Goal: Task Accomplishment & Management: Complete application form

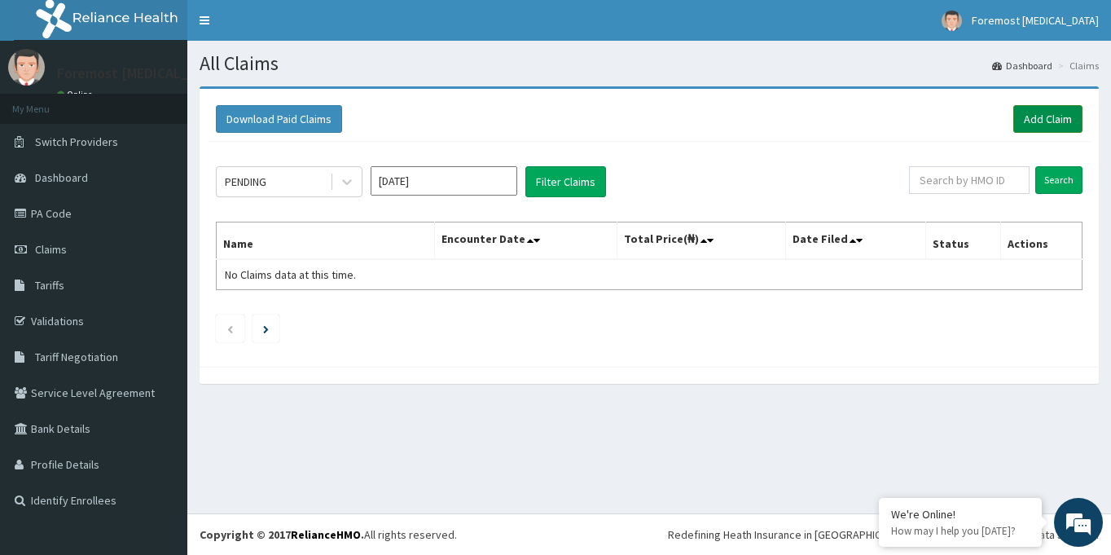
click at [1027, 116] on link "Add Claim" at bounding box center [1047, 119] width 69 height 28
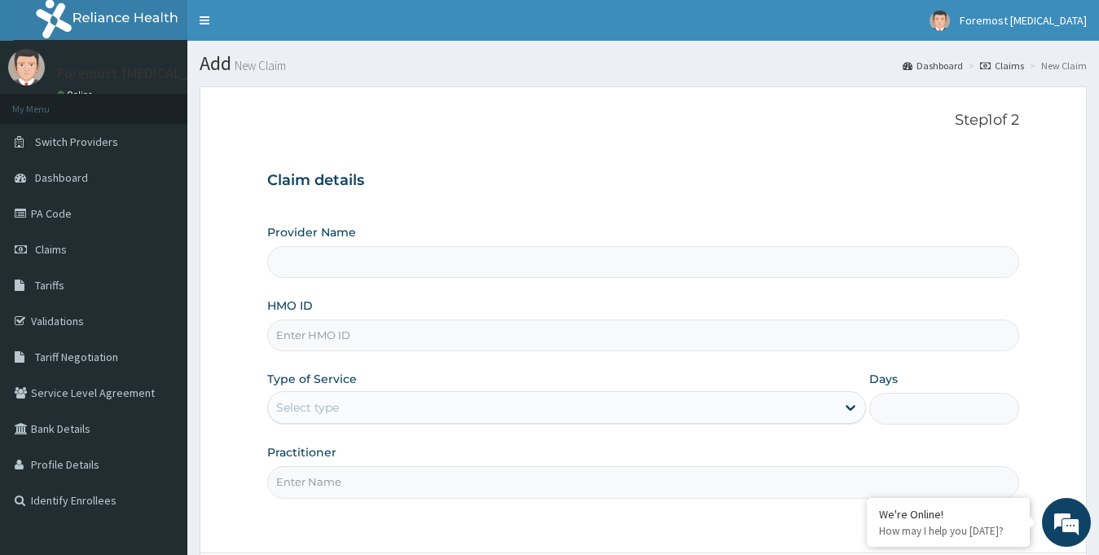
type input "Foremost [MEDICAL_DATA]"
click at [353, 335] on input "HMO ID" at bounding box center [643, 335] width 753 height 32
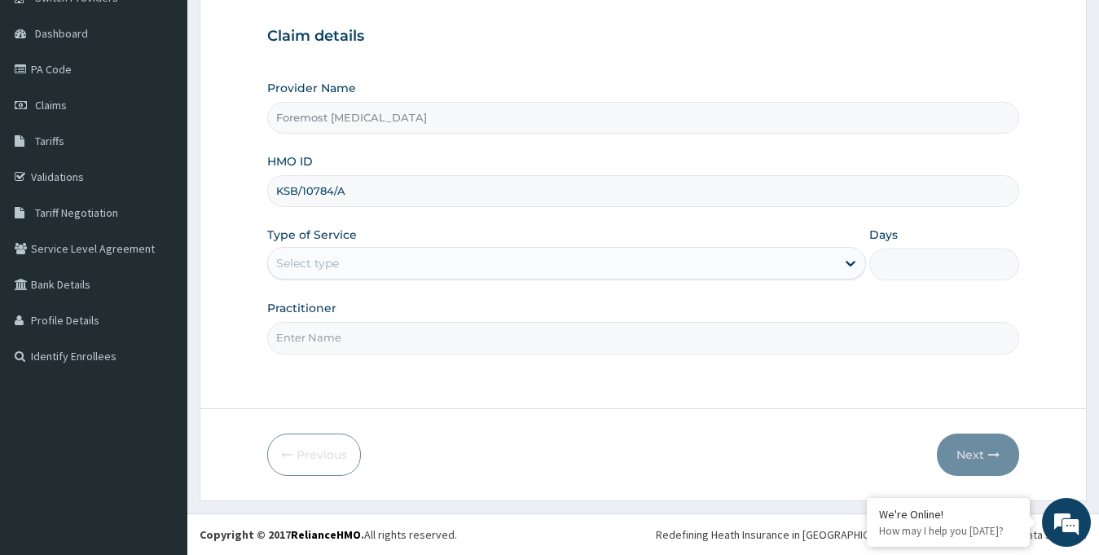
type input "KSB/10784/A"
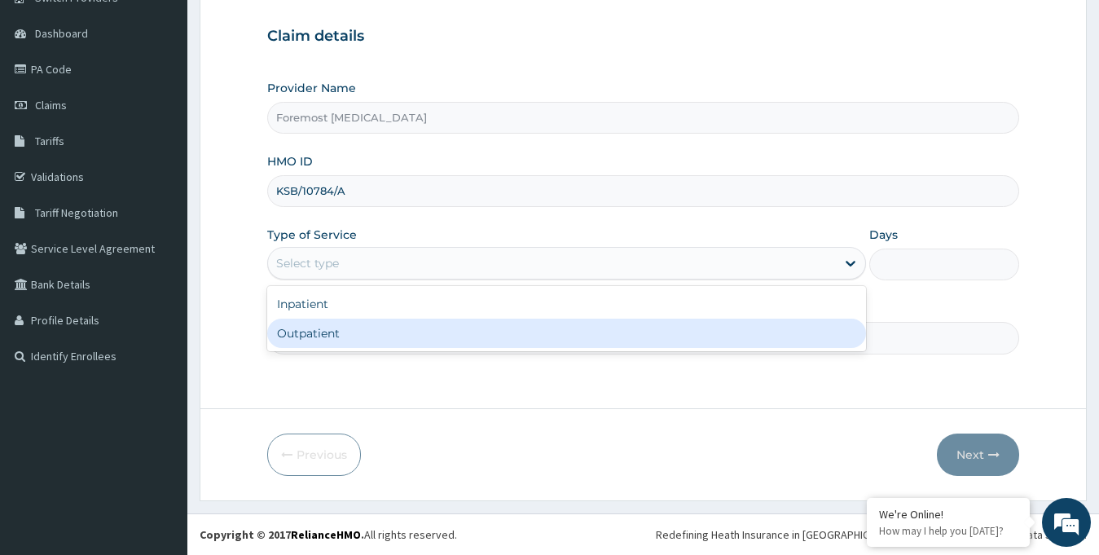
drag, startPoint x: 446, startPoint y: 268, endPoint x: 396, endPoint y: 341, distance: 89.0
click at [396, 279] on div "option Outpatient focused, 2 of 2. 2 results available. Use Up and Down to choo…" at bounding box center [566, 263] width 599 height 33
click at [396, 341] on div "Outpatient" at bounding box center [566, 332] width 599 height 29
type input "1"
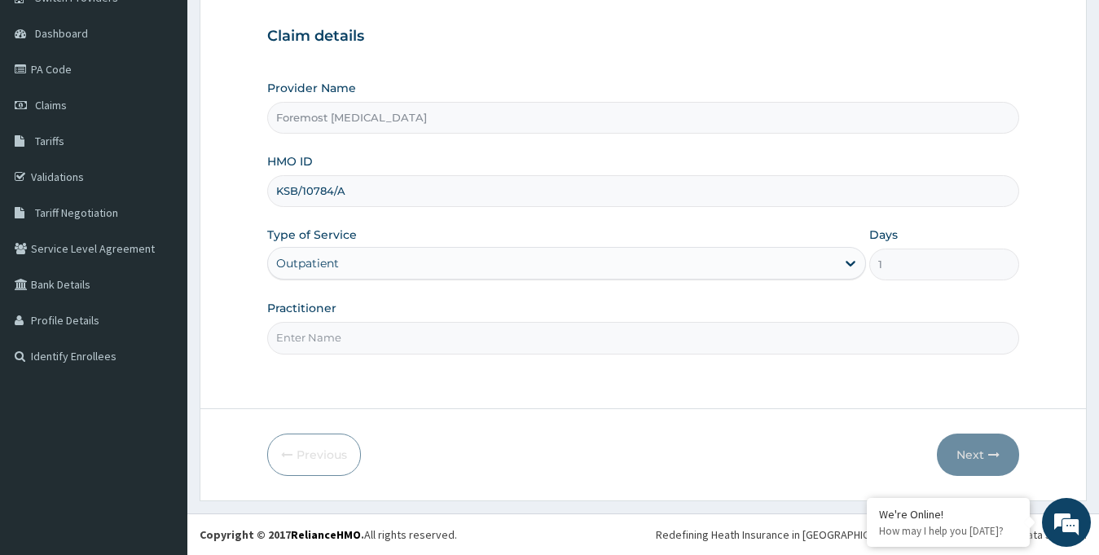
click at [369, 335] on input "Practitioner" at bounding box center [643, 338] width 753 height 32
type input "NULL"
click at [990, 444] on button "Next" at bounding box center [978, 454] width 82 height 42
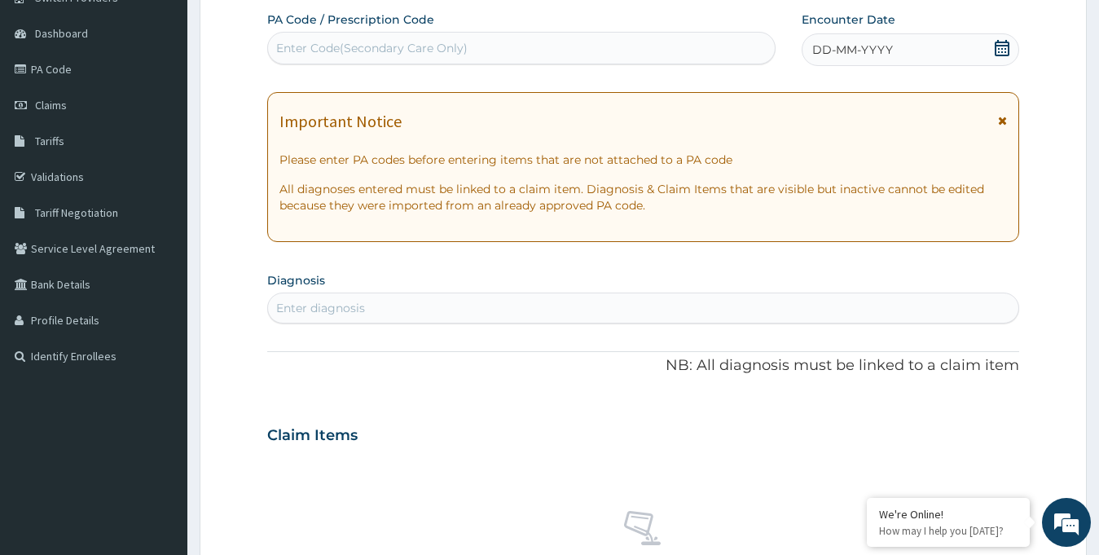
click at [822, 37] on div "DD-MM-YYYY" at bounding box center [910, 49] width 218 height 33
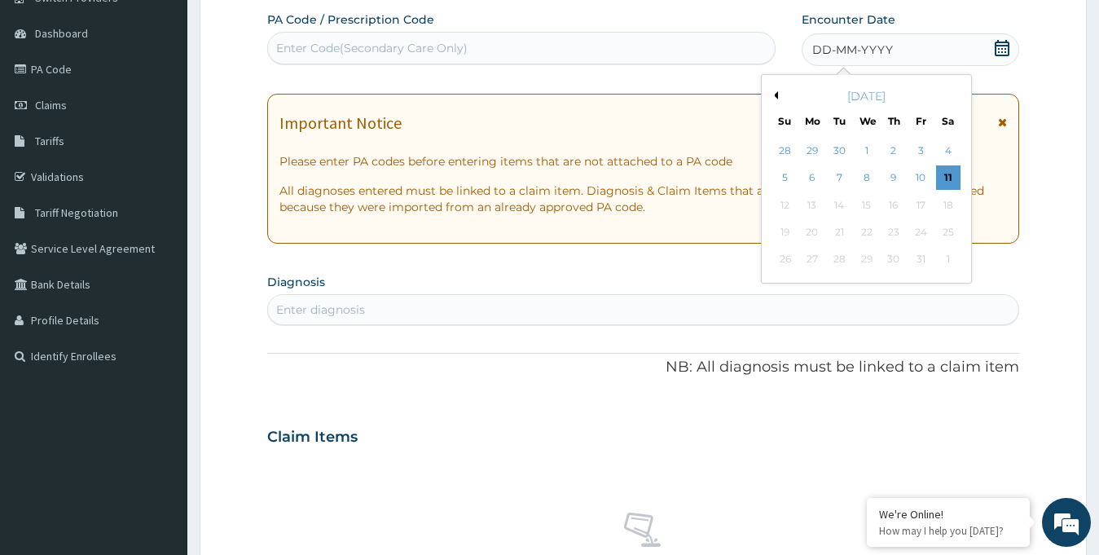
click at [828, 55] on span "DD-MM-YYYY" at bounding box center [852, 50] width 81 height 16
click at [779, 90] on div "October 2025" at bounding box center [866, 96] width 196 height 16
click at [777, 94] on button "Previous Month" at bounding box center [774, 95] width 8 height 8
click at [951, 229] on div "27" at bounding box center [947, 232] width 24 height 24
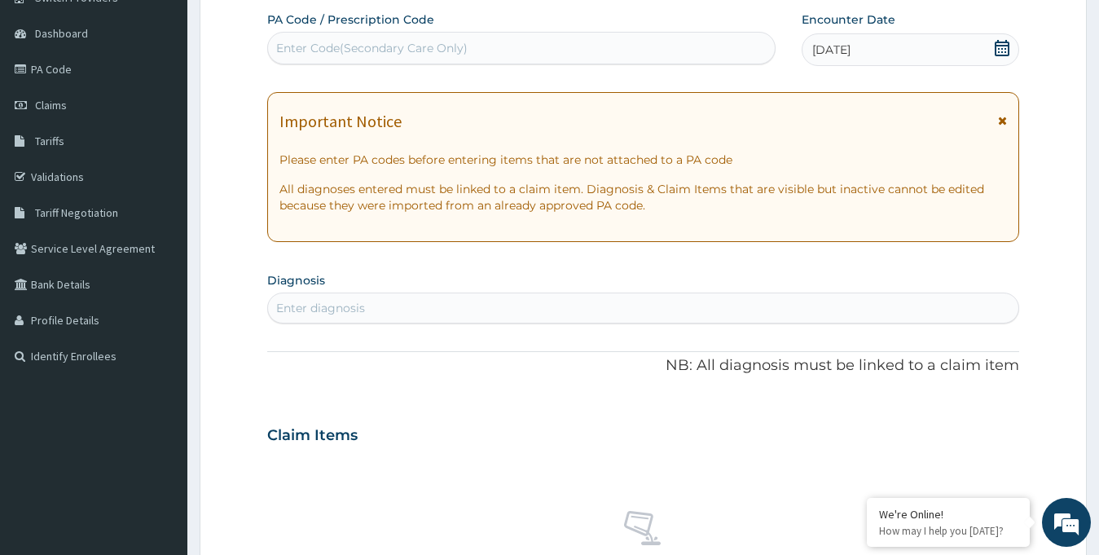
click at [478, 53] on div "Enter Code(Secondary Care Only)" at bounding box center [521, 48] width 507 height 26
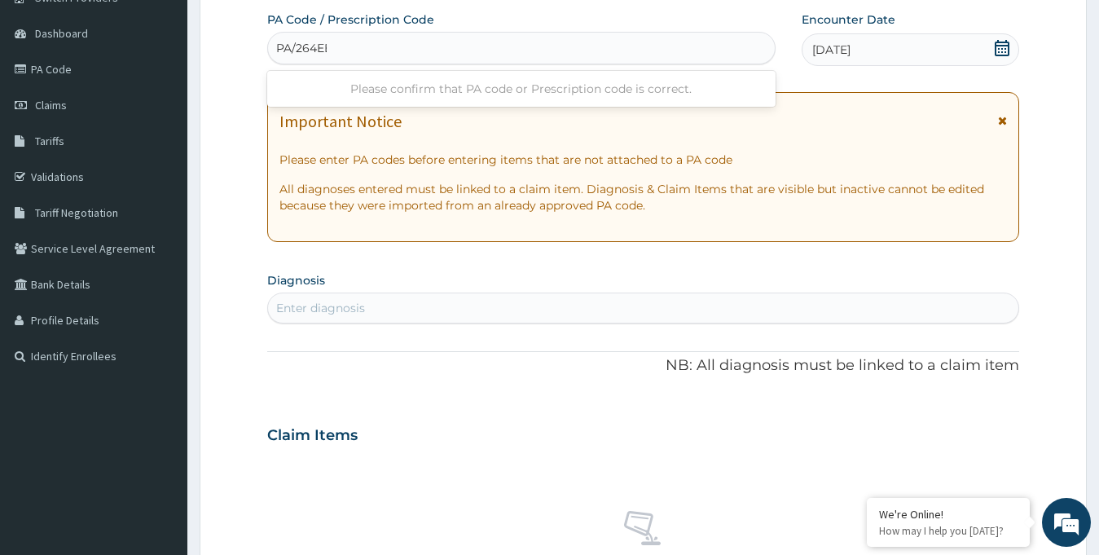
type input "PA/264EEE"
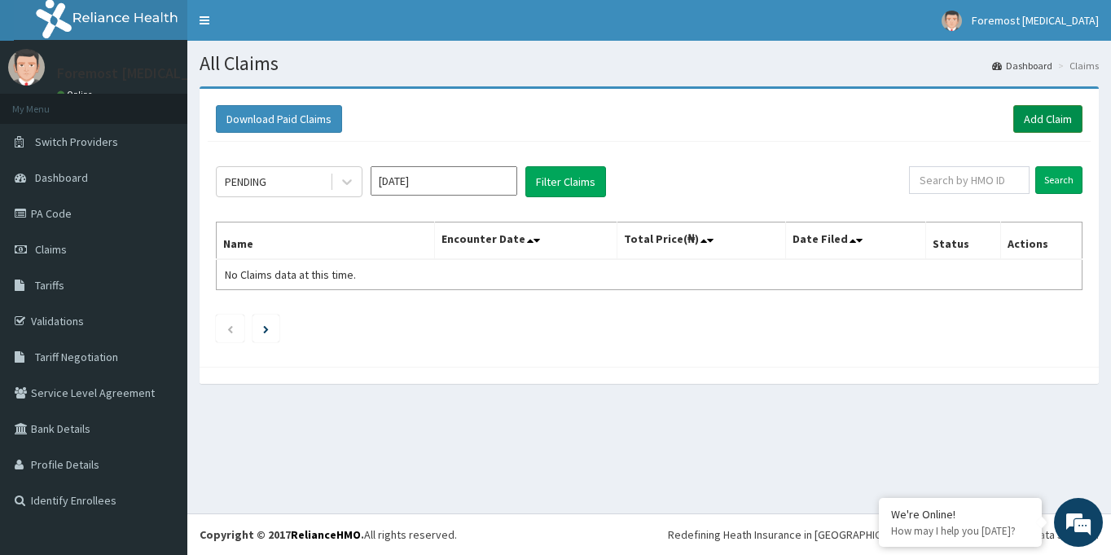
click at [1026, 130] on link "Add Claim" at bounding box center [1047, 119] width 69 height 28
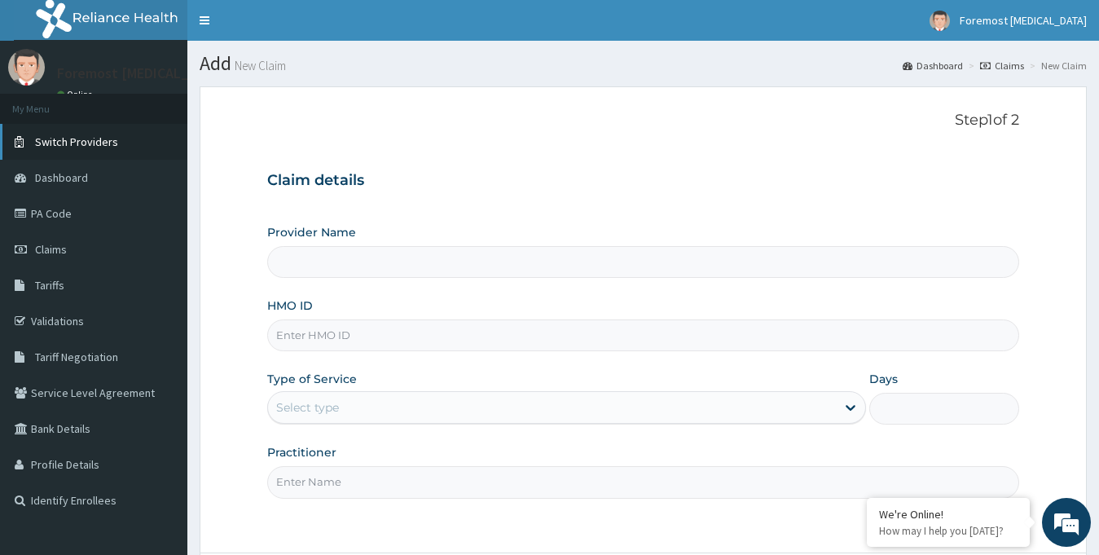
type input "Foremost [MEDICAL_DATA]"
click at [305, 342] on input "HMO ID" at bounding box center [643, 335] width 753 height 32
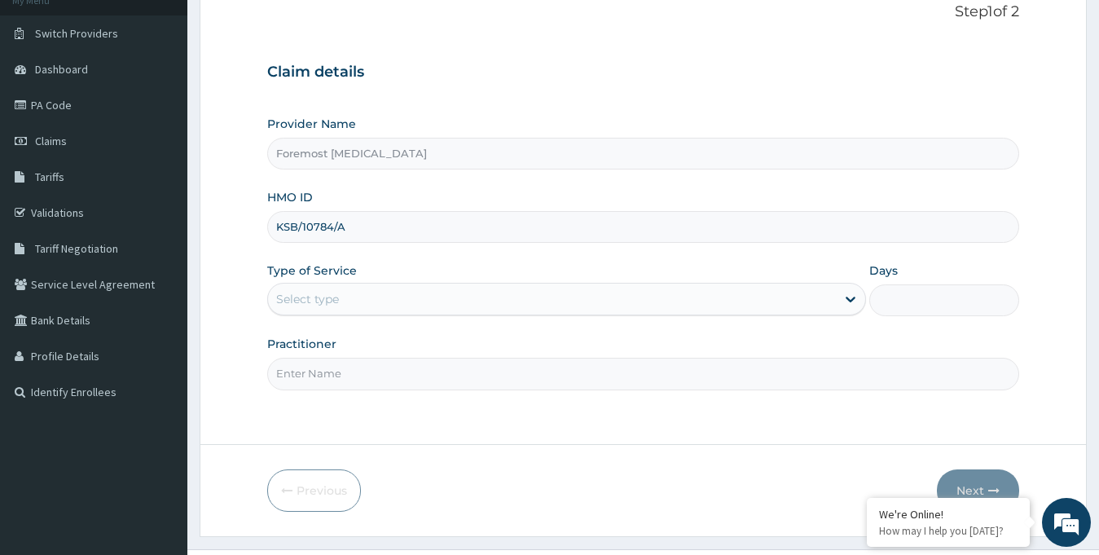
scroll to position [144, 0]
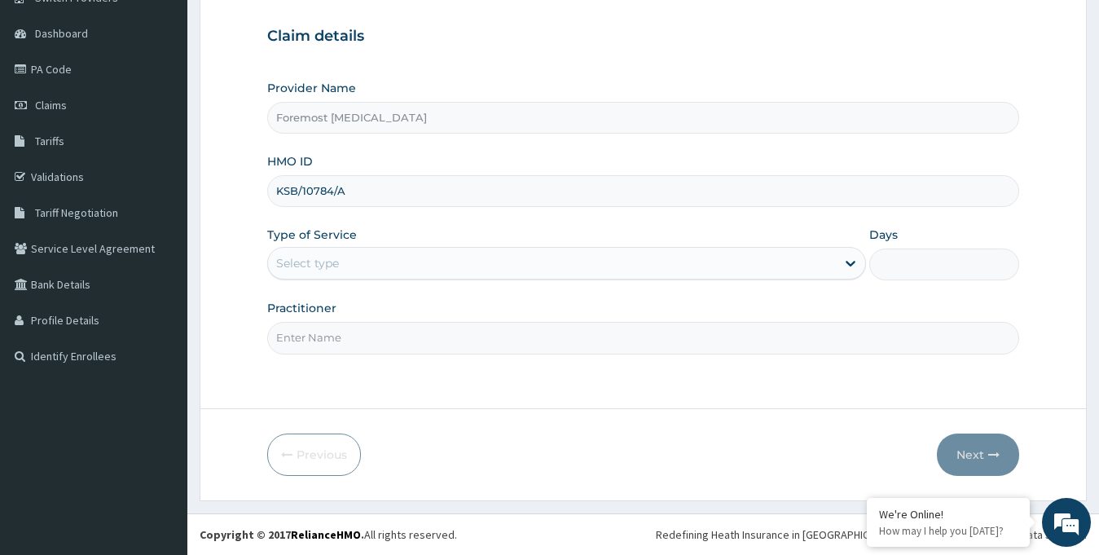
type input "KSB/10784/A"
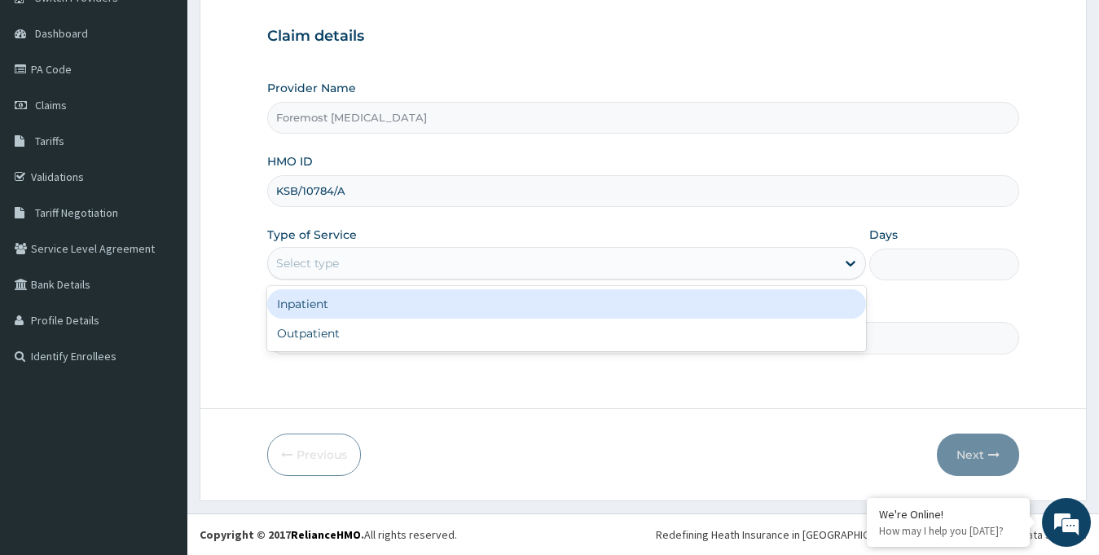
drag, startPoint x: 426, startPoint y: 261, endPoint x: 374, endPoint y: 340, distance: 94.7
click at [374, 279] on div "option Inpatient focused, 1 of 2. 2 results available. Use Up and Down to choos…" at bounding box center [566, 263] width 599 height 33
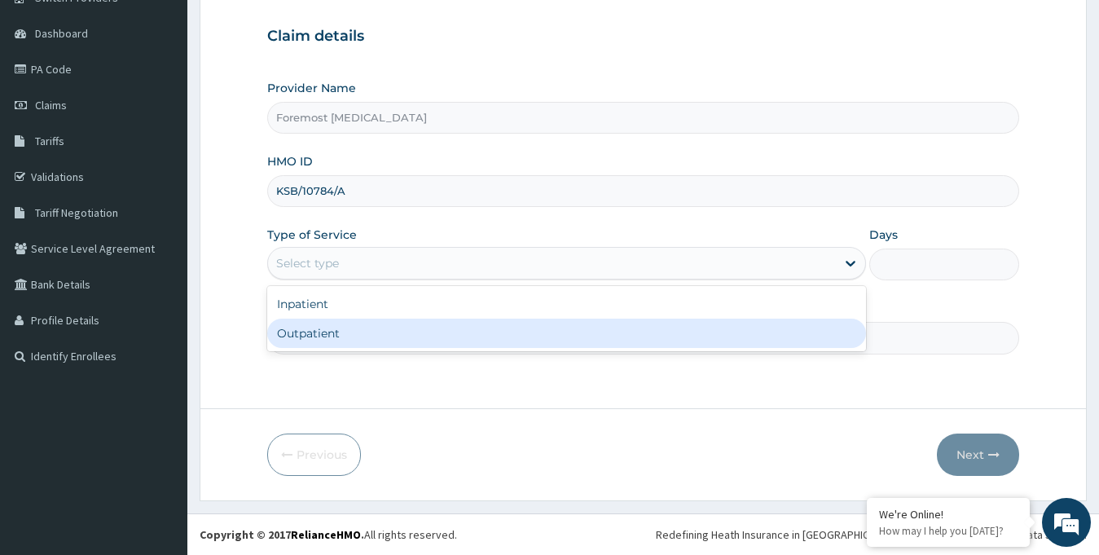
click at [374, 340] on div "Outpatient" at bounding box center [566, 332] width 599 height 29
type input "1"
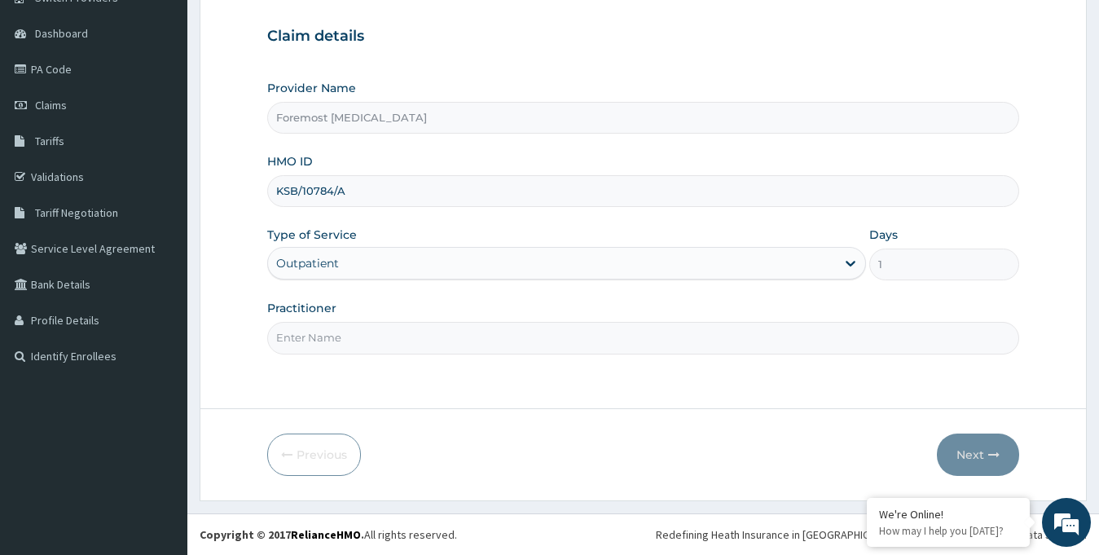
click at [351, 339] on input "Practitioner" at bounding box center [643, 338] width 753 height 32
type input "NULL"
click at [961, 443] on button "Next" at bounding box center [978, 454] width 82 height 42
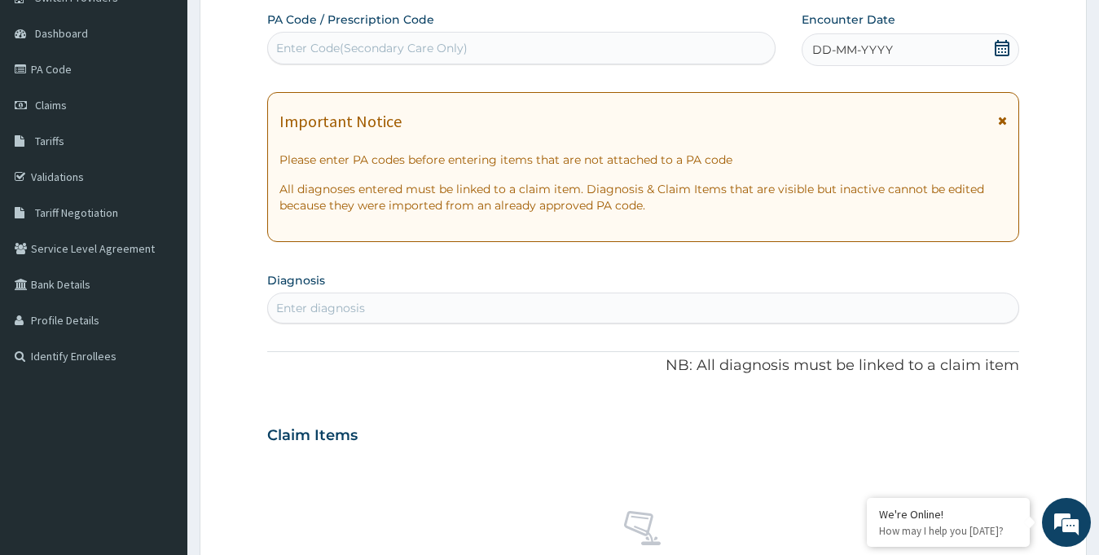
click at [861, 52] on span "DD-MM-YYYY" at bounding box center [852, 50] width 81 height 16
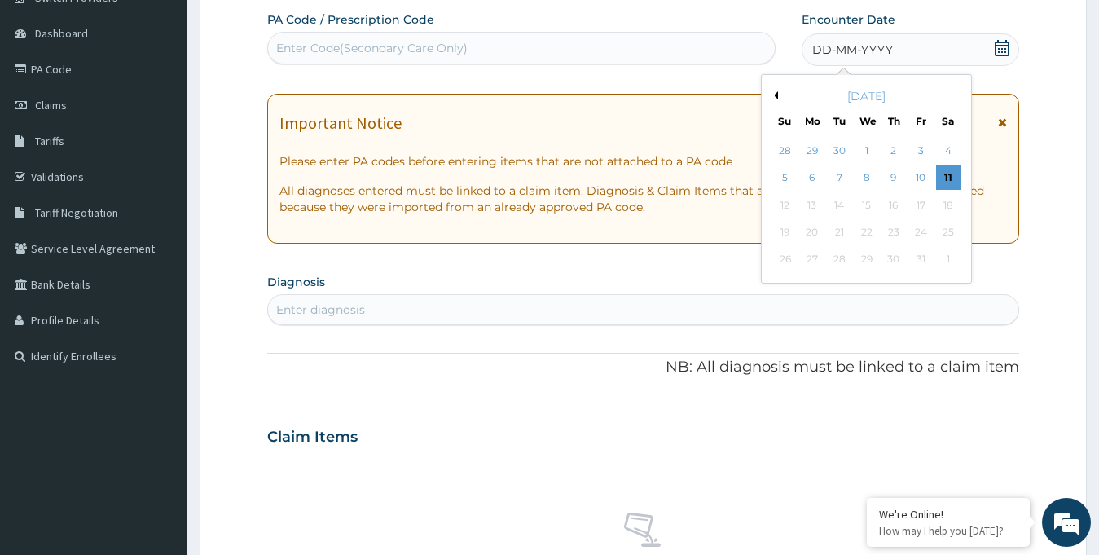
click at [778, 94] on div "October 2025" at bounding box center [866, 96] width 196 height 16
click at [772, 91] on button "Previous Month" at bounding box center [774, 95] width 8 height 8
click at [950, 235] on div "27" at bounding box center [947, 232] width 24 height 24
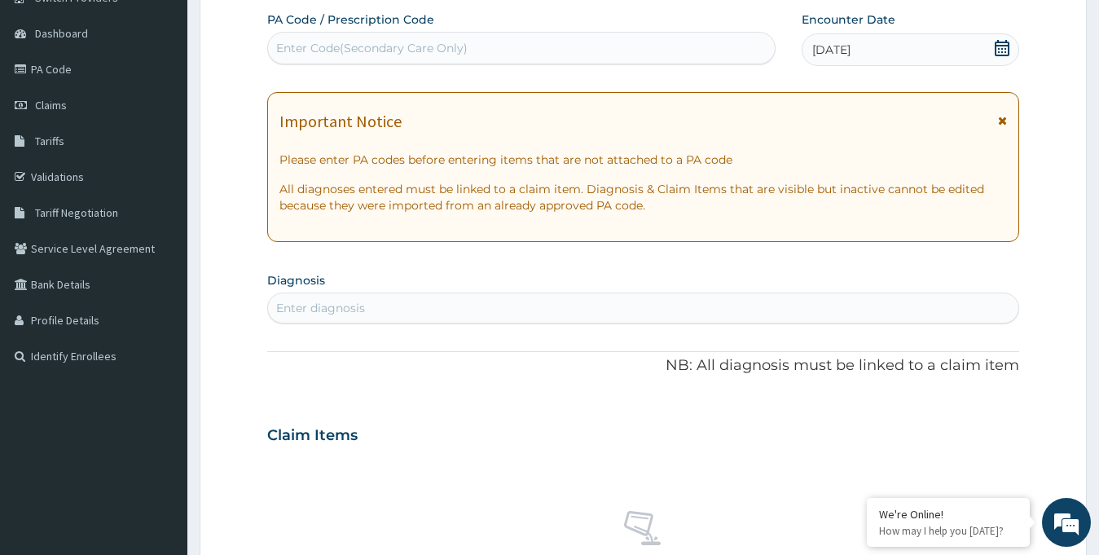
click at [314, 49] on div "Enter Code(Secondary Care Only)" at bounding box center [371, 48] width 191 height 16
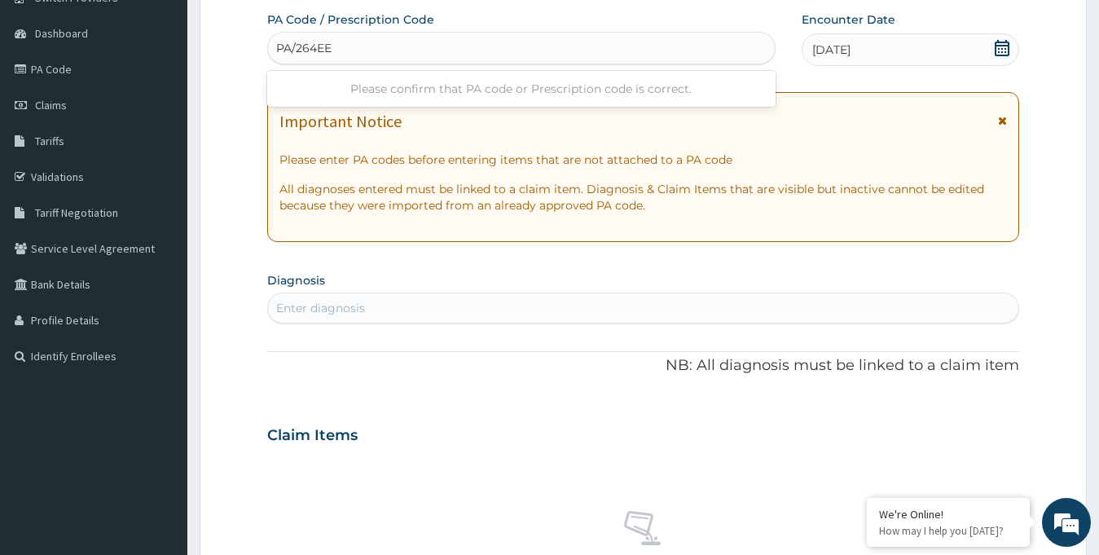
type input "PA/264EEE"
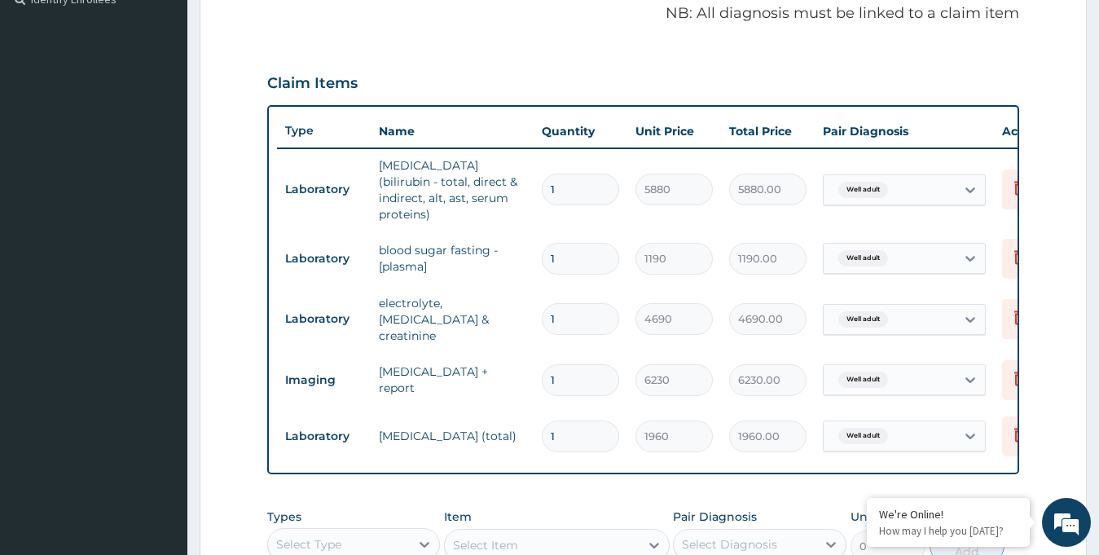
scroll to position [805, 0]
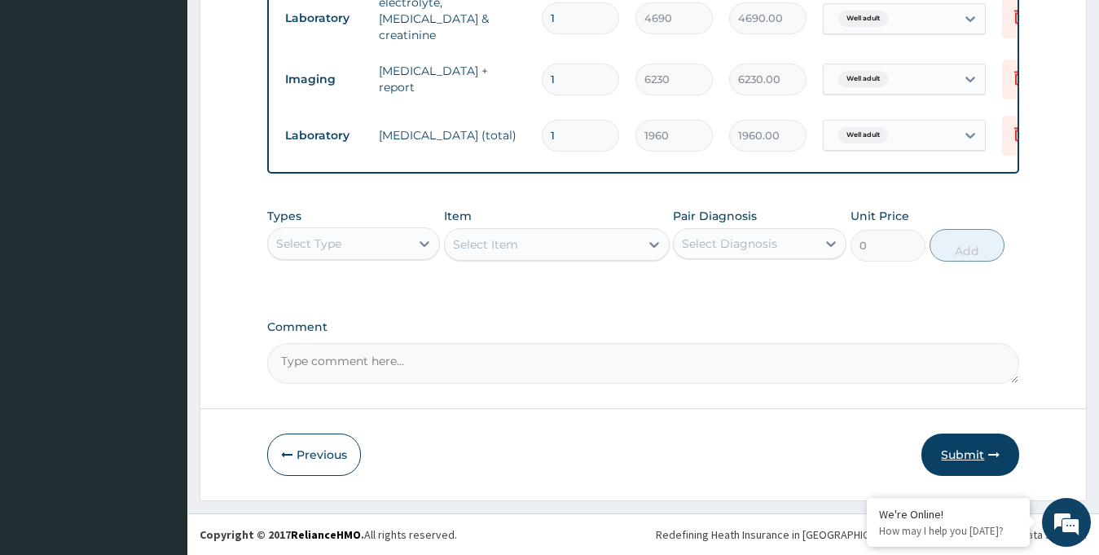
click at [959, 449] on button "Submit" at bounding box center [970, 454] width 98 height 42
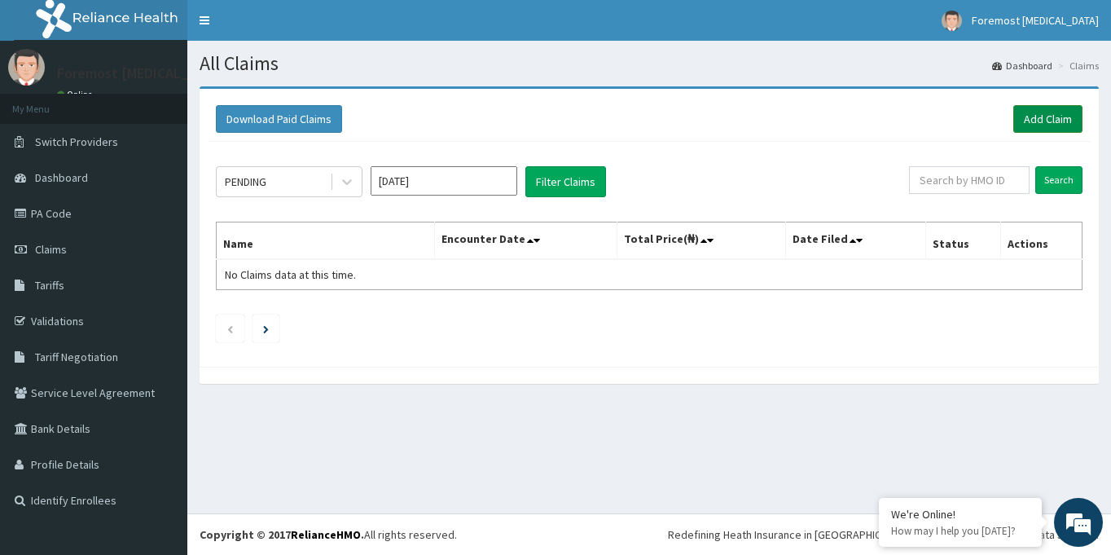
click at [1051, 116] on link "Add Claim" at bounding box center [1047, 119] width 69 height 28
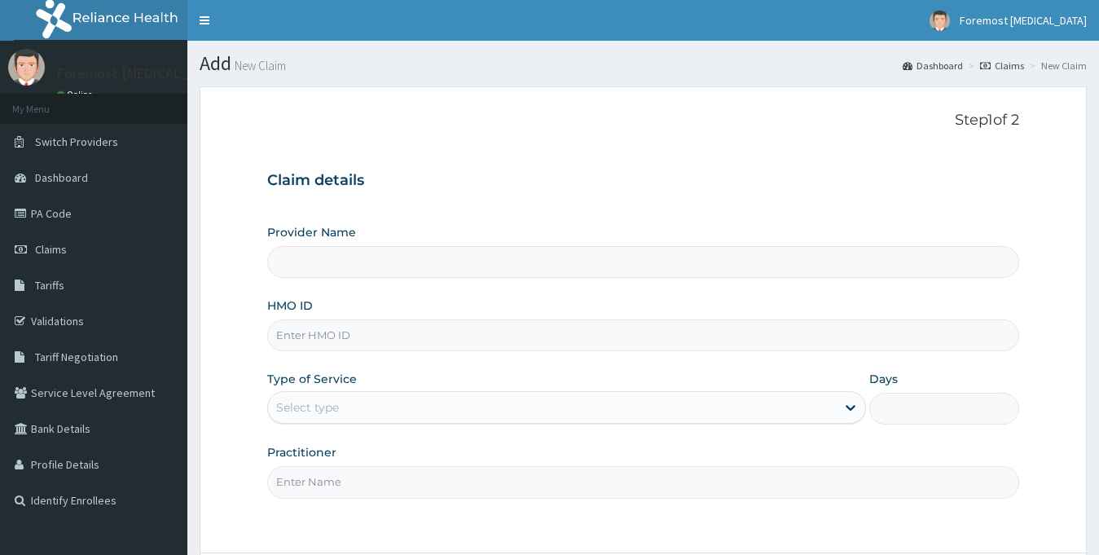
type input "Foremost [MEDICAL_DATA]"
